Goal: Contribute content

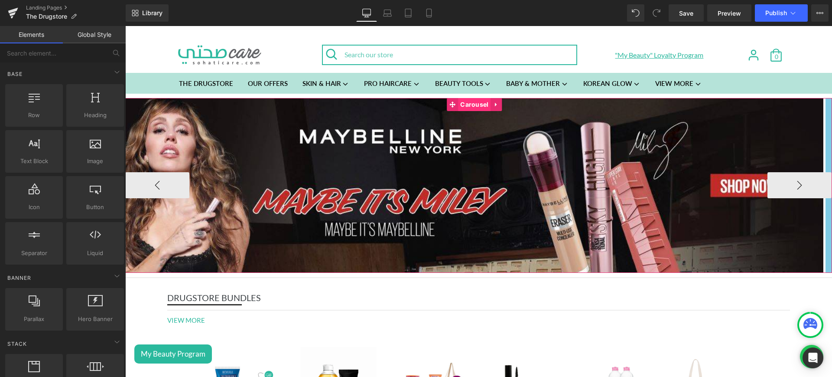
click at [471, 104] on span "Carousel" at bounding box center [474, 104] width 32 height 13
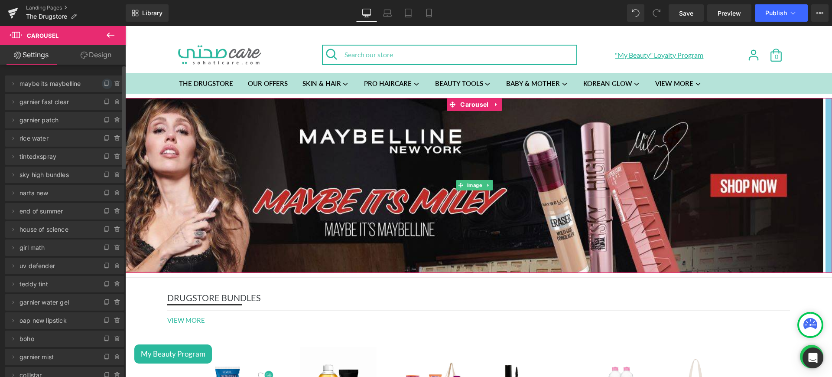
click at [102, 88] on span at bounding box center [107, 83] width 10 height 10
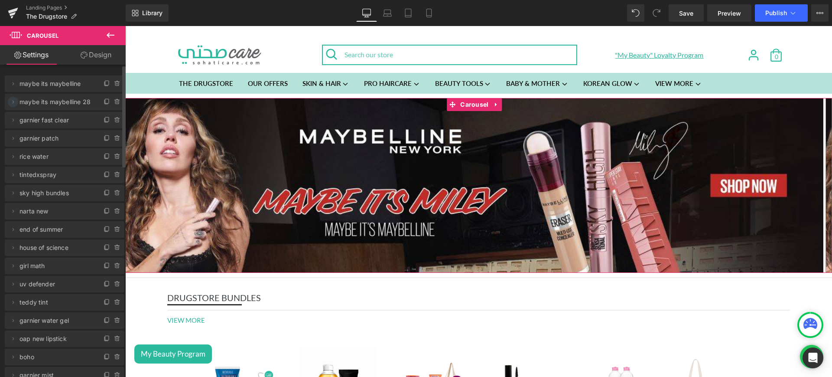
click at [13, 100] on icon at bounding box center [13, 101] width 7 height 7
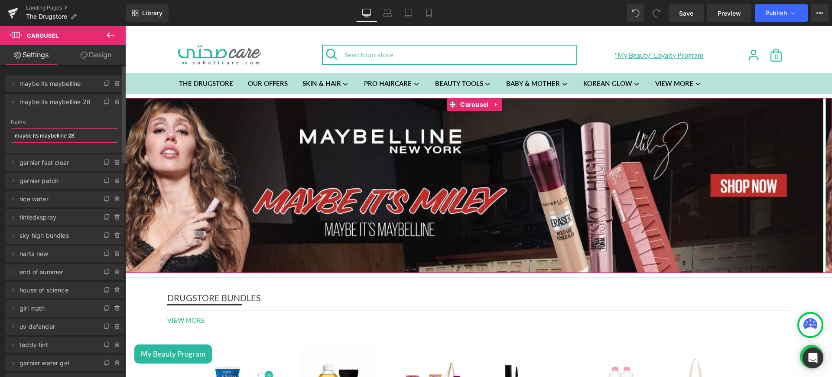
click at [82, 140] on input "maybe its maybelline 28" at bounding box center [64, 135] width 107 height 14
type input "flash sale"
click at [10, 101] on icon at bounding box center [13, 101] width 7 height 7
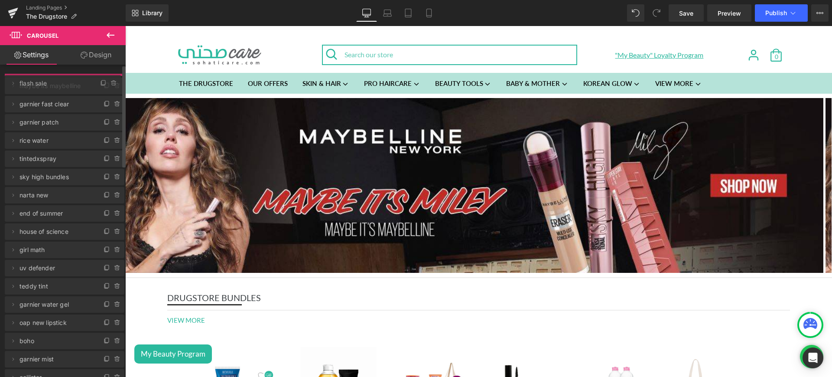
drag, startPoint x: 66, startPoint y: 100, endPoint x: 64, endPoint y: 81, distance: 18.8
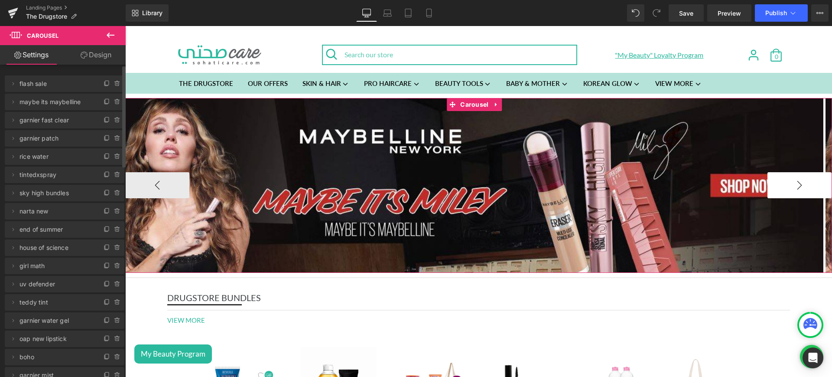
click at [801, 192] on button "›" at bounding box center [799, 185] width 64 height 26
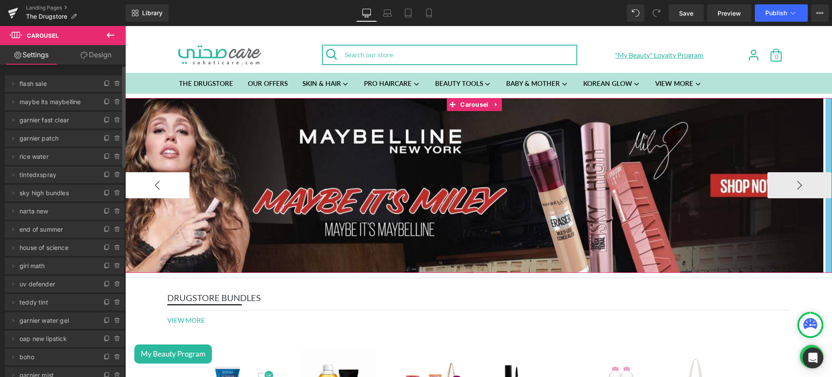
click at [174, 191] on button "‹" at bounding box center [157, 185] width 64 height 26
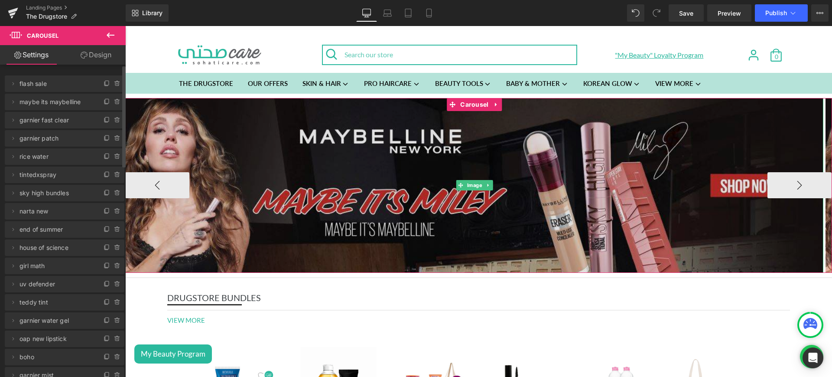
click at [275, 153] on img at bounding box center [474, 185] width 698 height 175
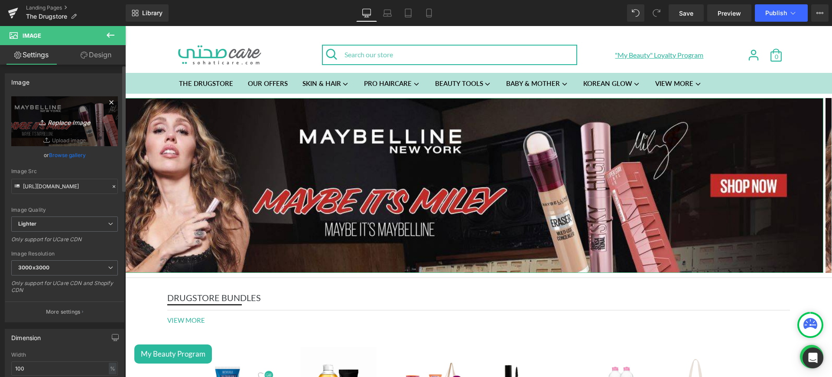
click at [73, 119] on icon "Replace Image" at bounding box center [64, 121] width 69 height 11
type input "C:\fakepath\cpd flash.jpg"
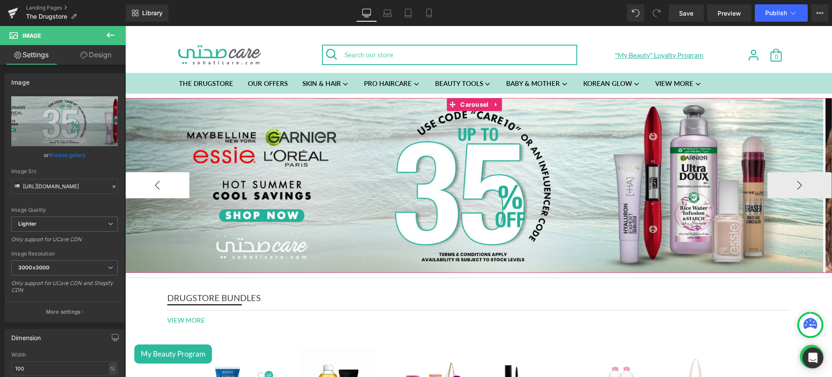
click at [162, 182] on button "‹" at bounding box center [157, 185] width 64 height 26
click at [791, 186] on button "›" at bounding box center [799, 185] width 64 height 26
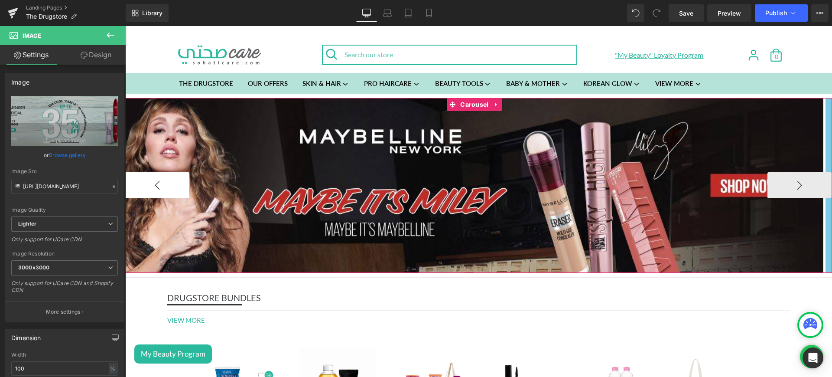
click at [155, 191] on button "‹" at bounding box center [157, 185] width 64 height 26
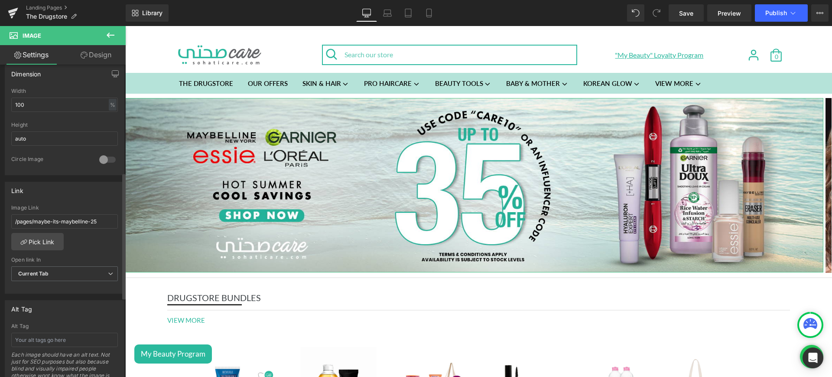
scroll to position [264, 0]
click at [51, 237] on link "Pick Link" at bounding box center [37, 240] width 52 height 17
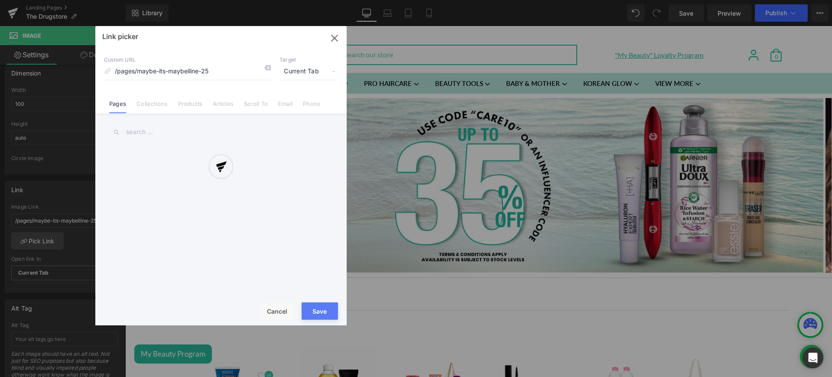
click at [158, 112] on div at bounding box center [220, 175] width 251 height 299
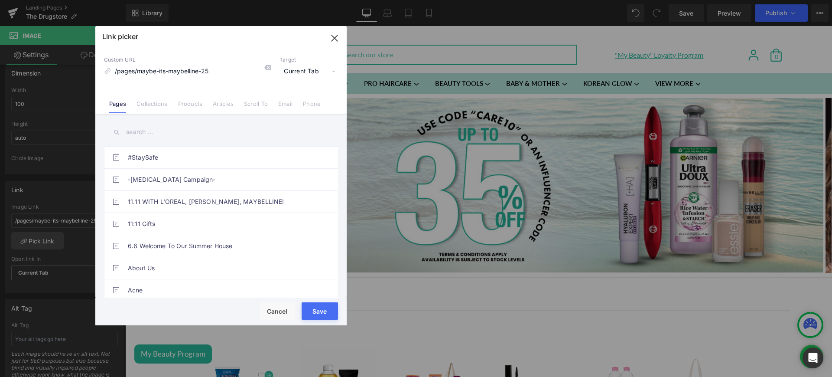
click at [154, 108] on div "Link picker Back to Library Insert Custom URL /pages/maybe-its-maybelline-25 Ta…" at bounding box center [220, 175] width 251 height 299
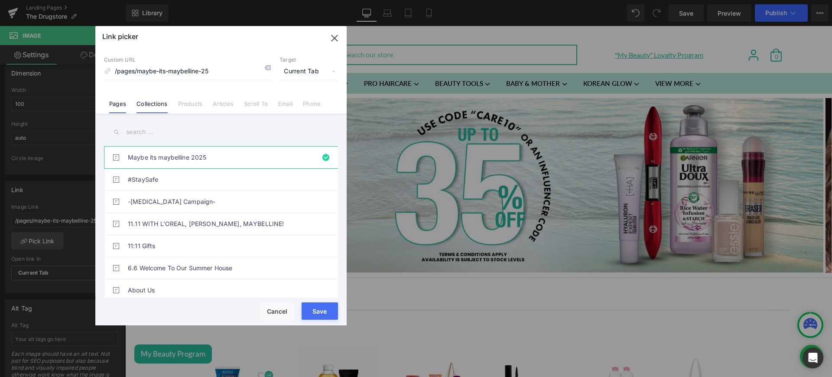
click at [152, 108] on link "Collections" at bounding box center [151, 106] width 31 height 13
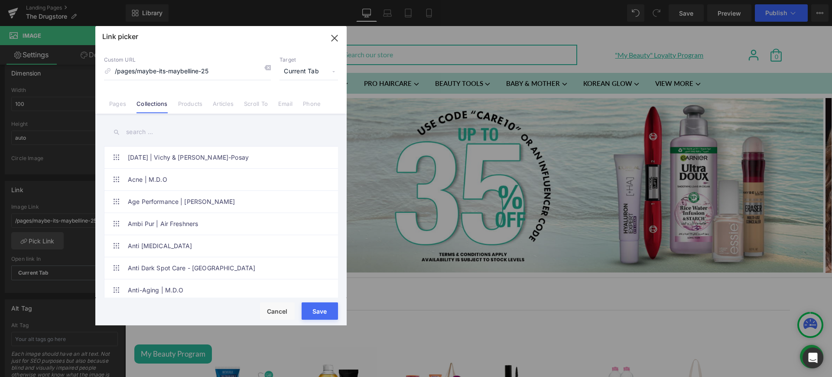
click at [141, 130] on div "Link picker Back to Library Insert Custom URL /pages/maybe-its-maybelline-25 Ta…" at bounding box center [220, 175] width 251 height 299
click at [141, 130] on input "text" at bounding box center [221, 131] width 234 height 19
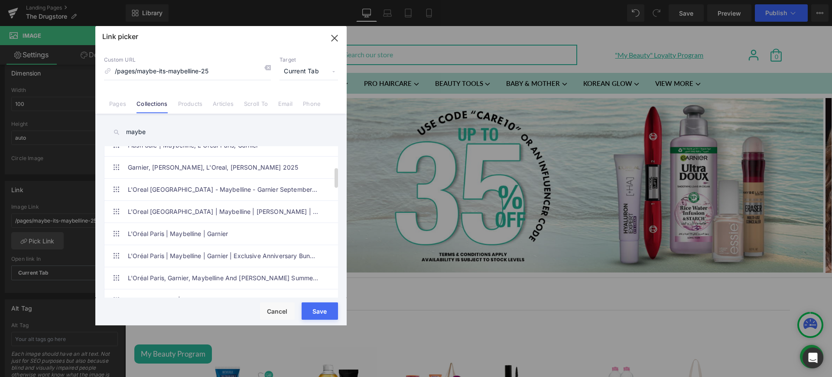
scroll to position [152, 0]
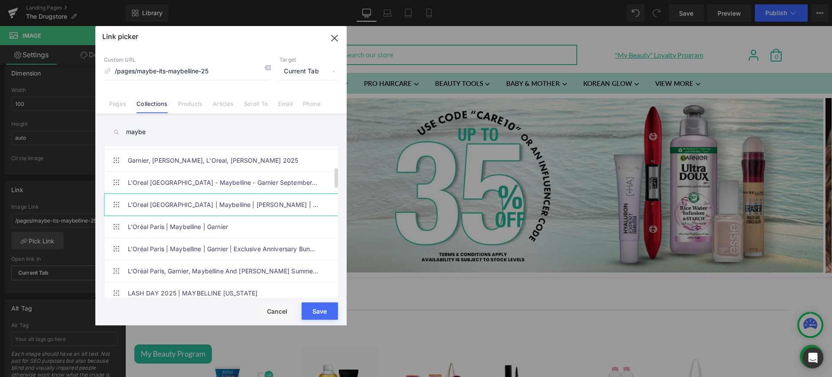
type input "maybe"
click at [197, 208] on link "L'Oreal [GEOGRAPHIC_DATA] | Maybelline | [PERSON_NAME] | Garnier | Narta Flash …" at bounding box center [223, 205] width 191 height 22
click at [321, 307] on button "Save" at bounding box center [320, 310] width 36 height 17
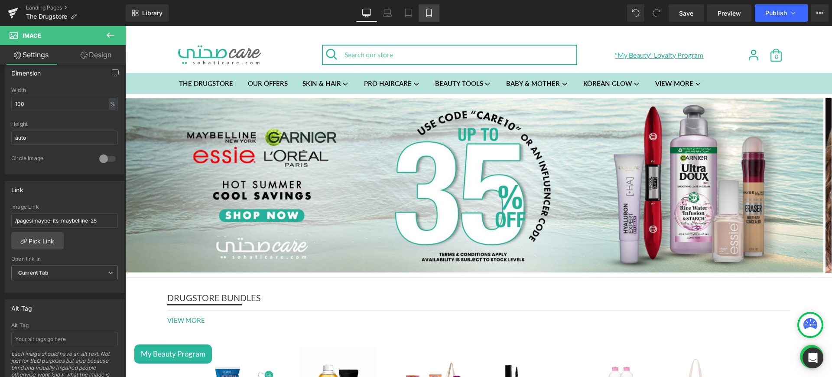
click at [422, 7] on link "Mobile" at bounding box center [429, 12] width 21 height 17
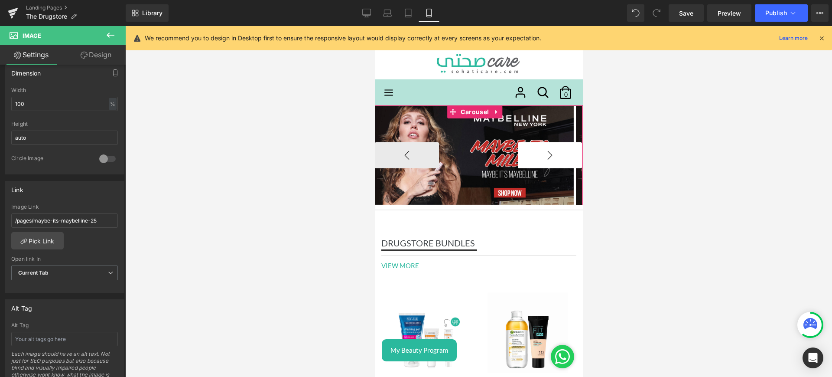
click at [530, 144] on button "›" at bounding box center [549, 155] width 64 height 26
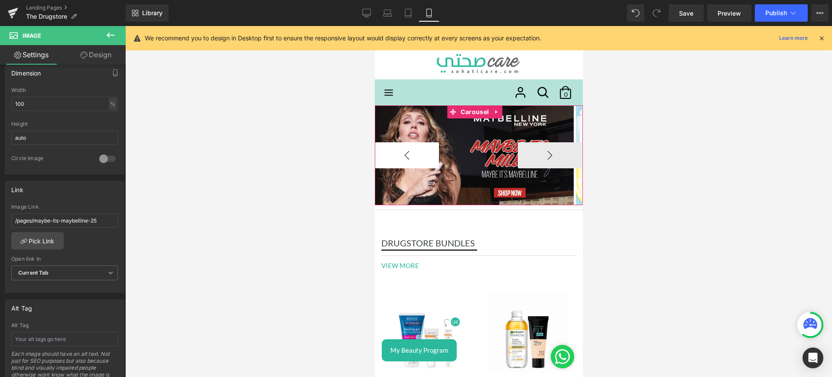
click at [401, 157] on button "‹" at bounding box center [406, 155] width 64 height 26
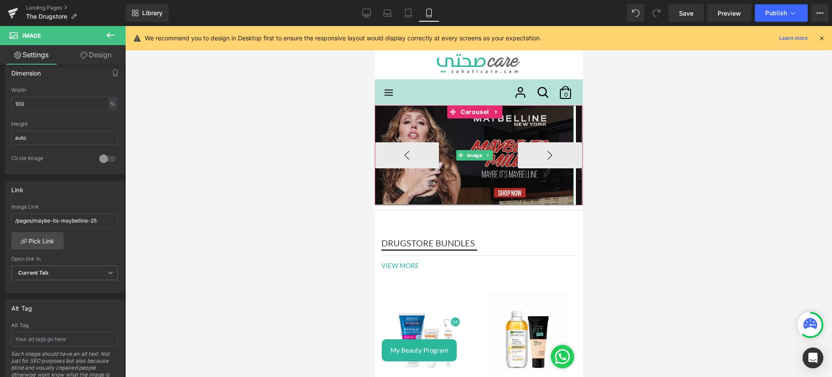
click at [441, 128] on img at bounding box center [473, 154] width 199 height 99
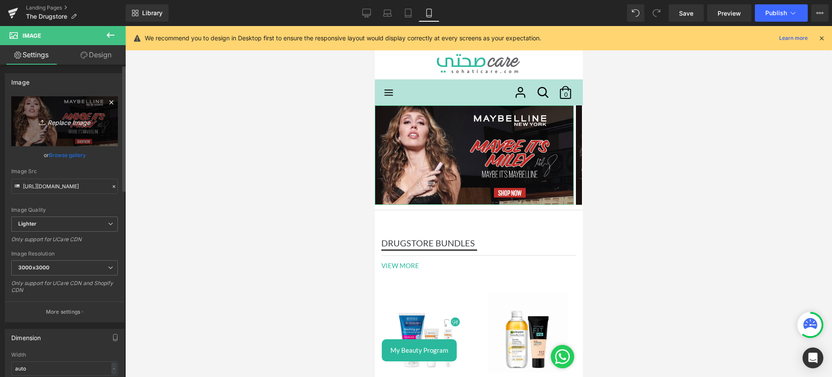
click at [83, 124] on icon "Replace Image" at bounding box center [64, 121] width 69 height 11
type input "C:\fakepath\cpd flash mob.jpg"
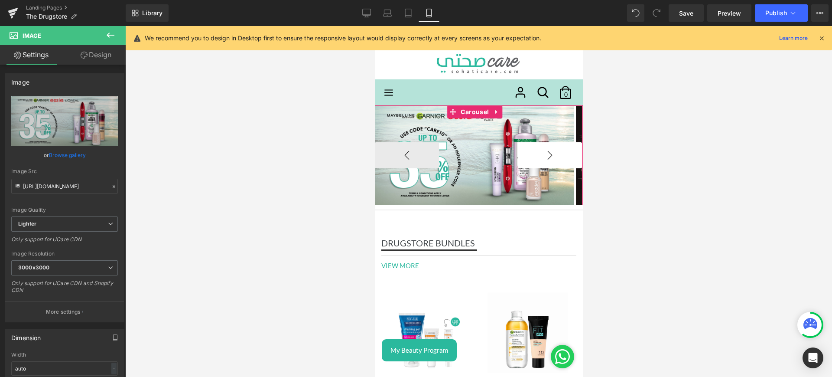
click at [547, 162] on button "›" at bounding box center [549, 155] width 64 height 26
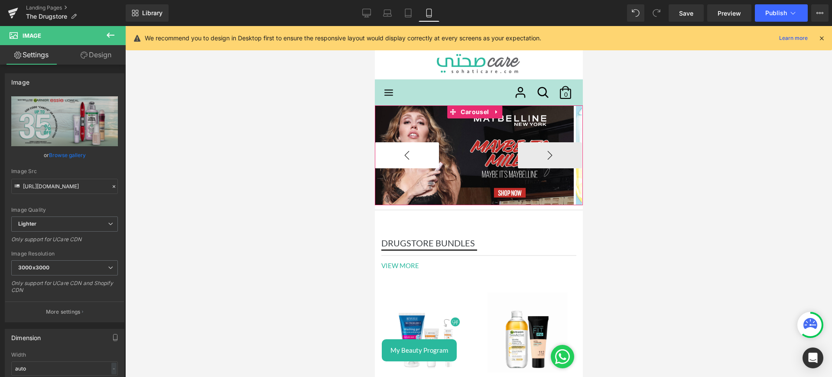
click at [398, 151] on button "‹" at bounding box center [406, 155] width 64 height 26
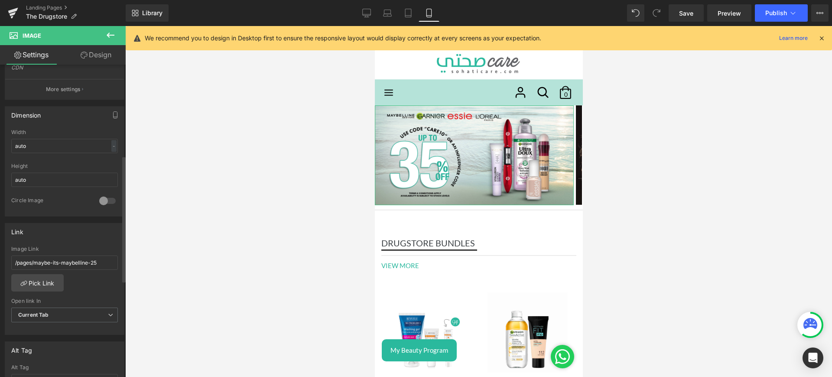
scroll to position [223, 0]
click at [40, 281] on link "Pick Link" at bounding box center [37, 281] width 52 height 17
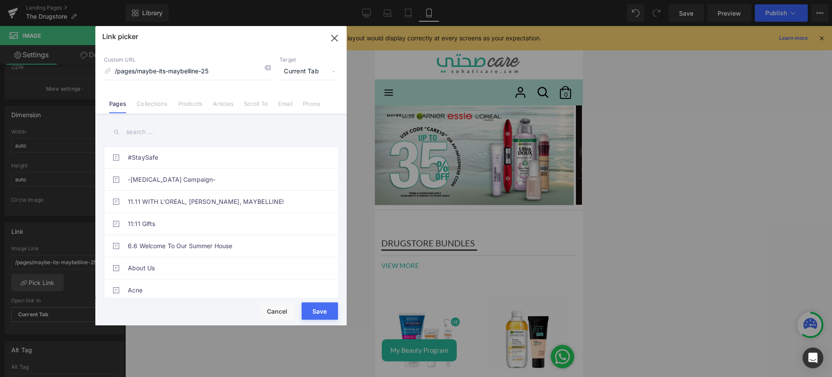
click at [143, 103] on link "Collections" at bounding box center [151, 106] width 31 height 13
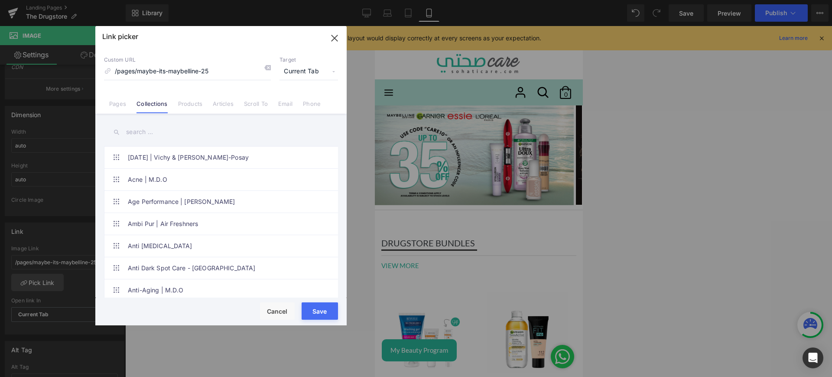
click at [144, 130] on input "text" at bounding box center [221, 131] width 234 height 19
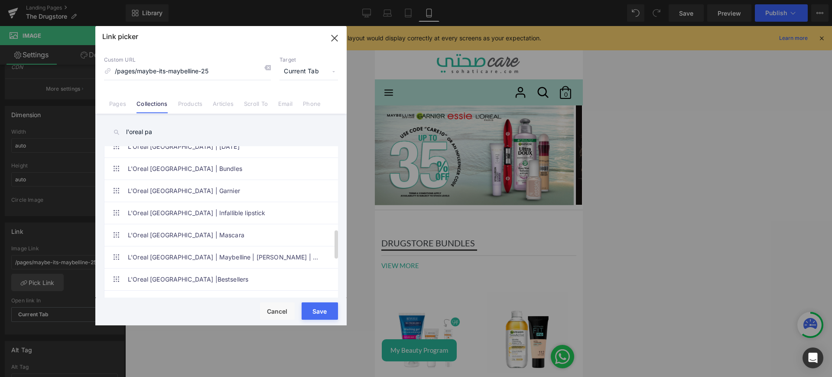
scroll to position [500, 0]
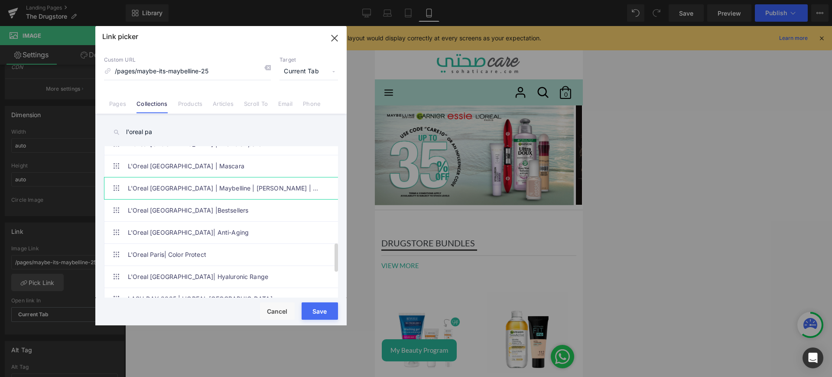
type input "l'oreal pa"
click at [204, 193] on link "L'Oreal [GEOGRAPHIC_DATA] | Maybelline | [PERSON_NAME] | Garnier | Narta Flash …" at bounding box center [223, 188] width 191 height 22
click at [321, 313] on button "Save" at bounding box center [320, 310] width 36 height 17
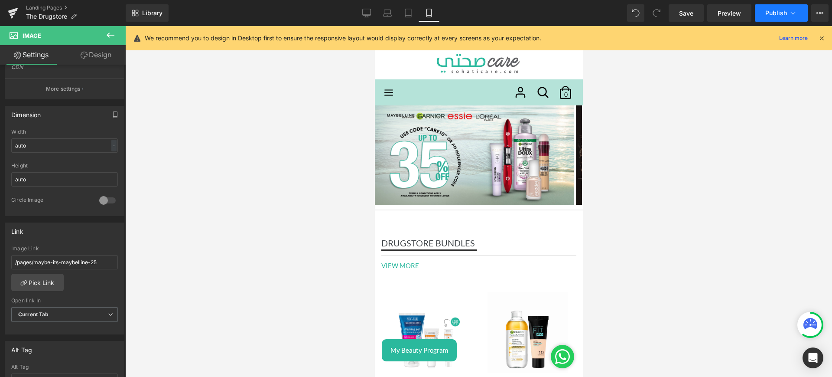
click at [780, 7] on button "Publish" at bounding box center [781, 12] width 53 height 17
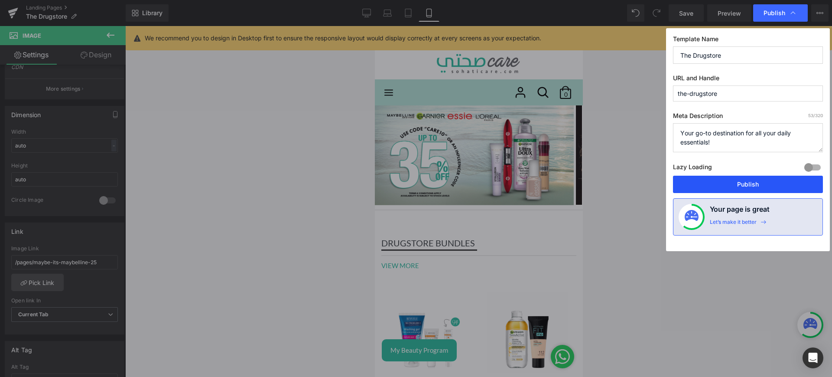
click at [728, 179] on button "Publish" at bounding box center [748, 183] width 150 height 17
